Goal: Obtain resource: Obtain resource

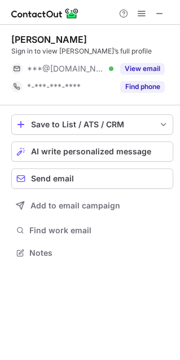
scroll to position [6, 6]
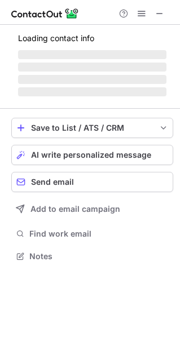
scroll to position [6, 6]
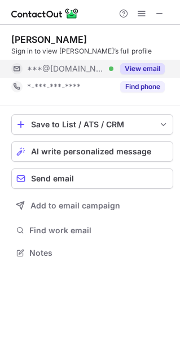
click at [140, 69] on button "View email" at bounding box center [142, 68] width 45 height 11
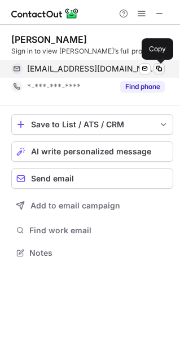
click at [157, 68] on span at bounding box center [158, 68] width 9 height 9
click at [158, 68] on span at bounding box center [158, 68] width 9 height 9
